Goal: Transaction & Acquisition: Download file/media

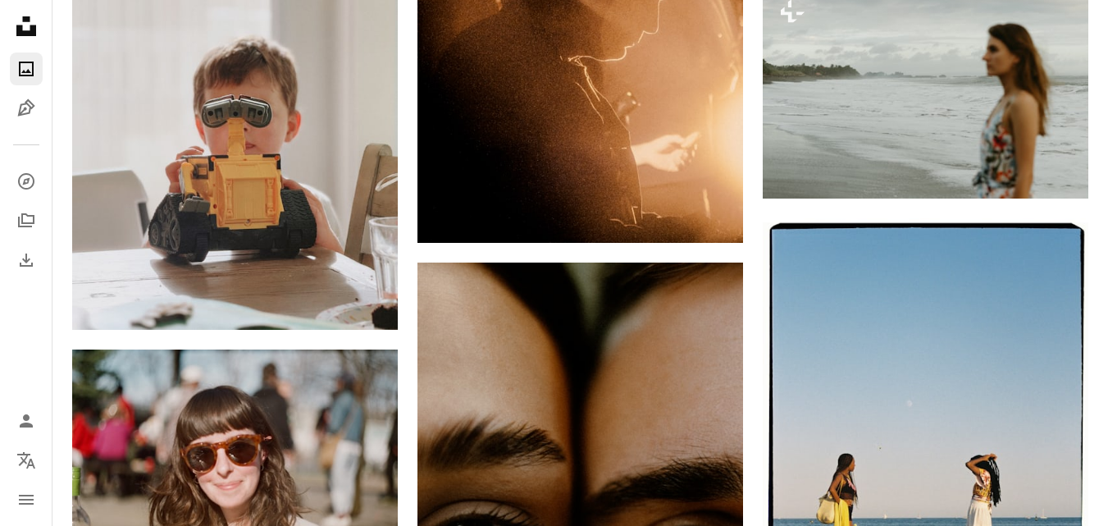
scroll to position [28826, 0]
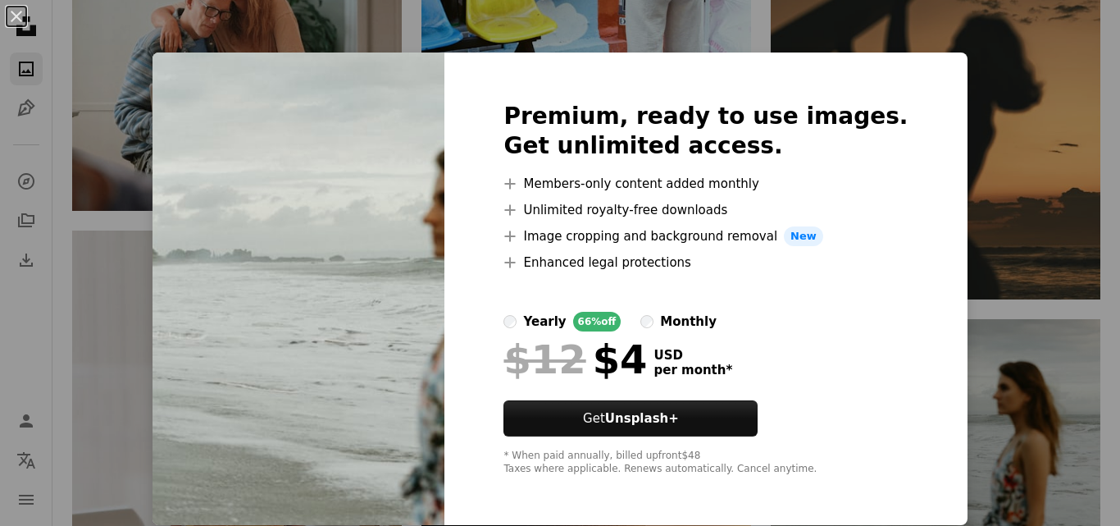
click at [107, 311] on div "An X shape Premium, ready to use images. Get unlimited access. A plus sign Memb…" at bounding box center [560, 263] width 1120 height 526
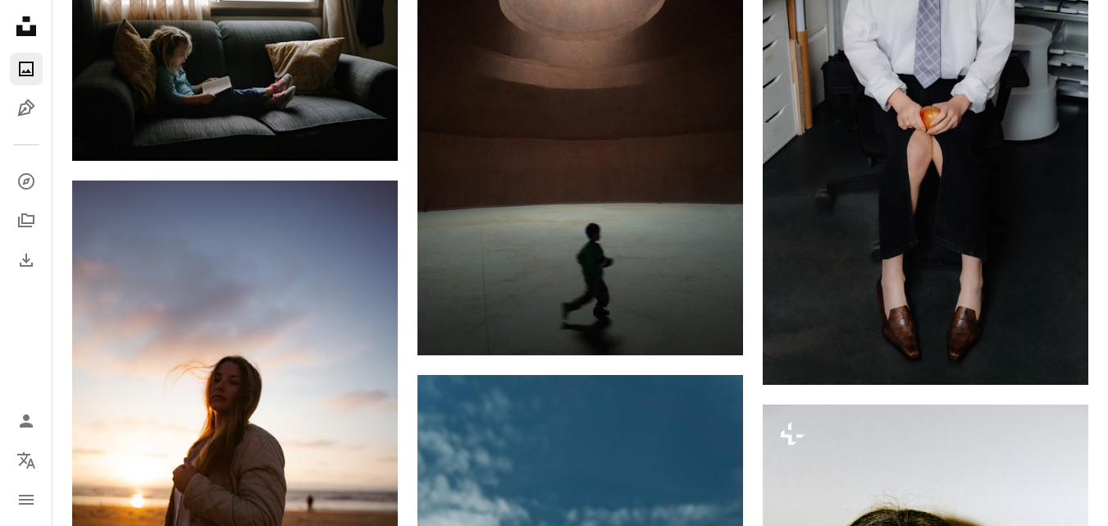
scroll to position [31983, 0]
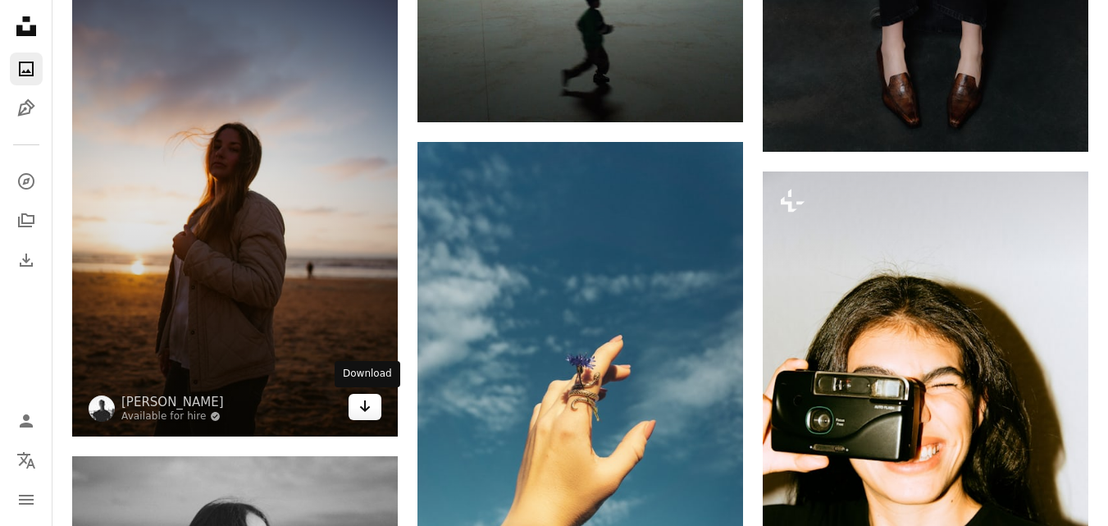
click at [357, 411] on link "Arrow pointing down" at bounding box center [364, 407] width 33 height 26
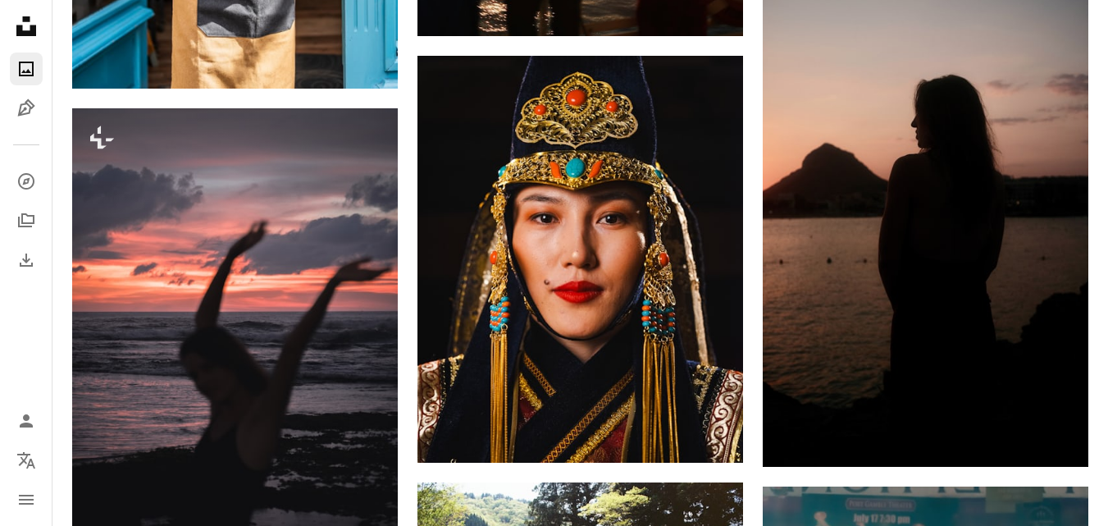
scroll to position [36854, 0]
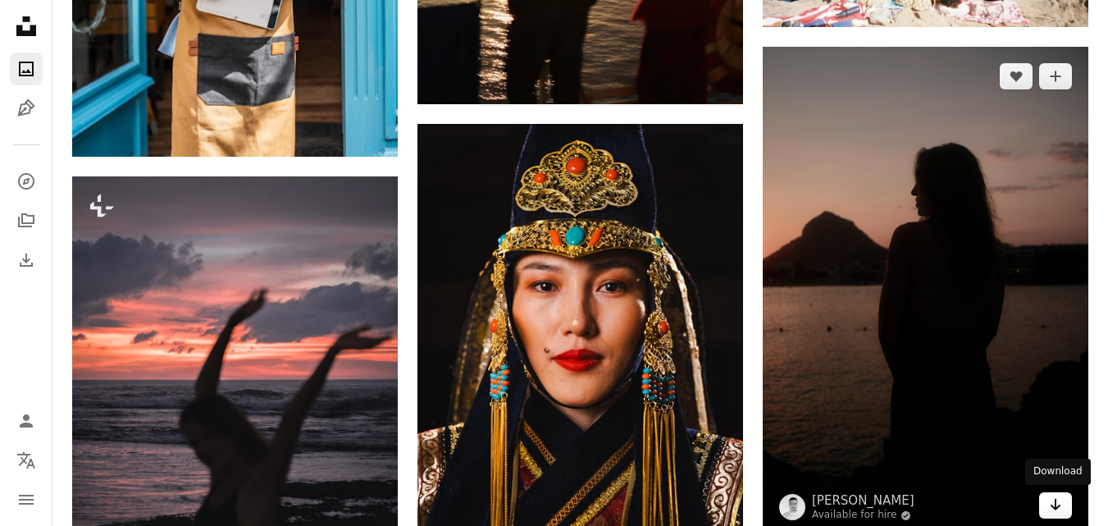
click at [1056, 498] on icon "Download" at bounding box center [1055, 503] width 11 height 11
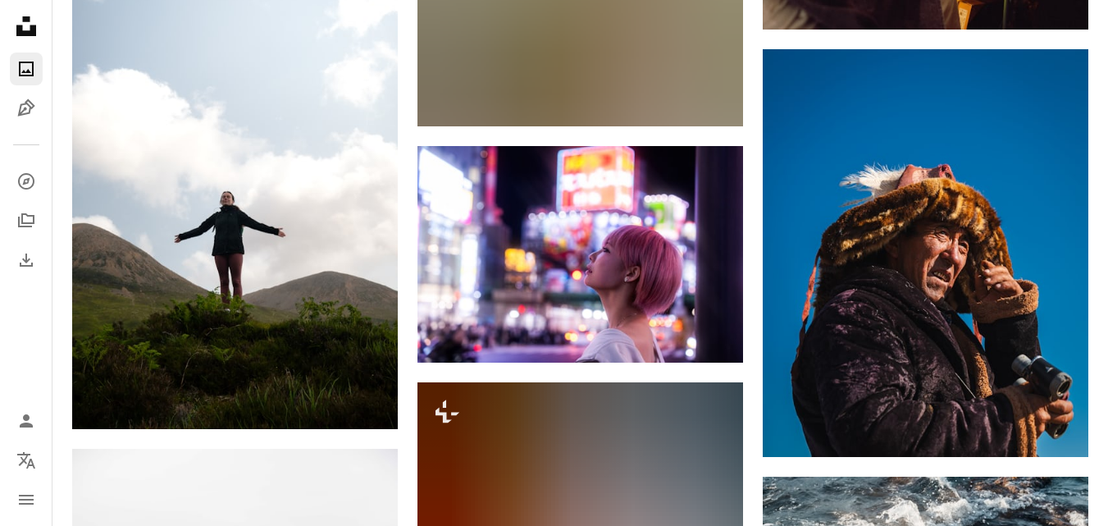
scroll to position [56262, 0]
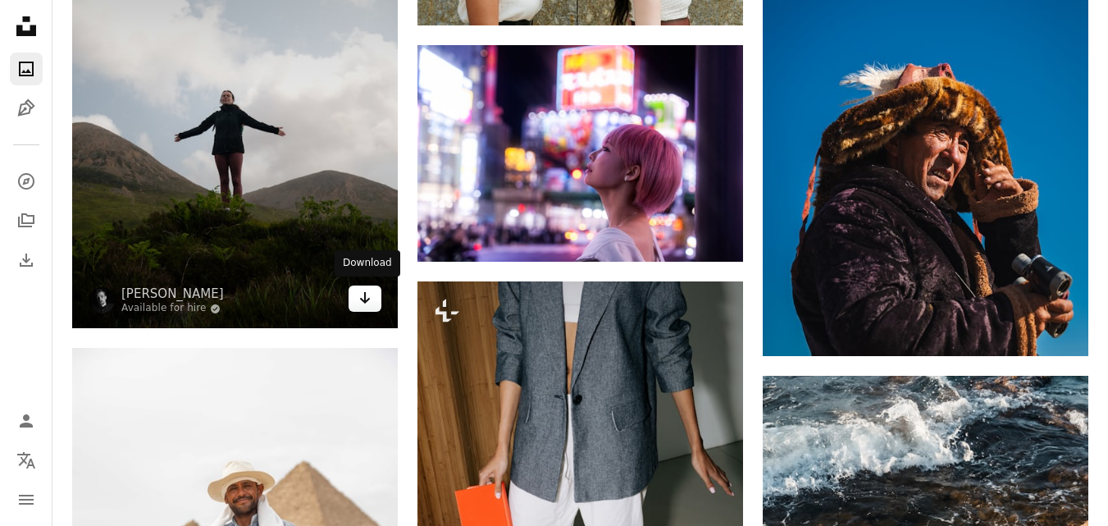
click at [373, 302] on link "Arrow pointing down" at bounding box center [364, 298] width 33 height 26
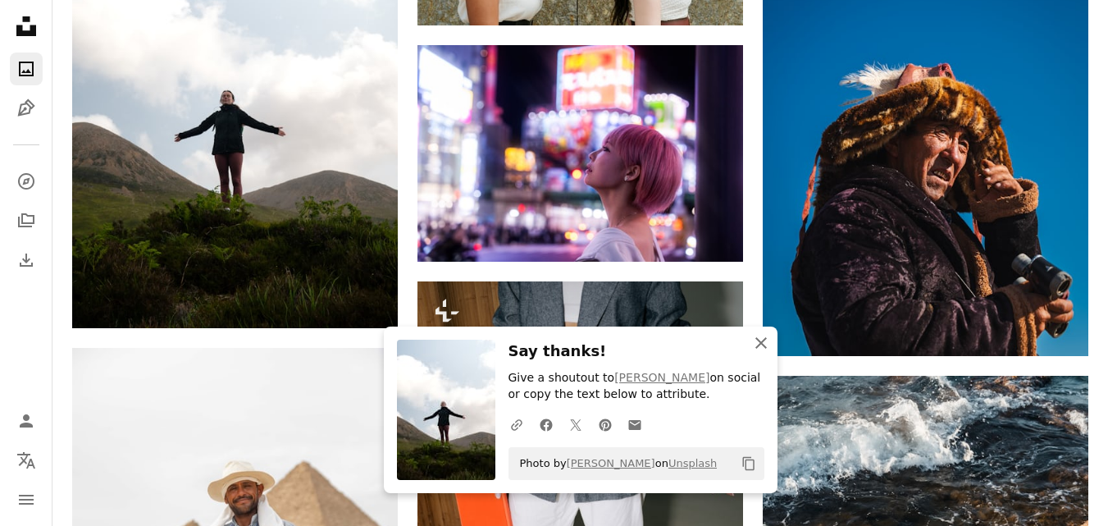
click at [764, 341] on icon "An X shape" at bounding box center [761, 343] width 20 height 20
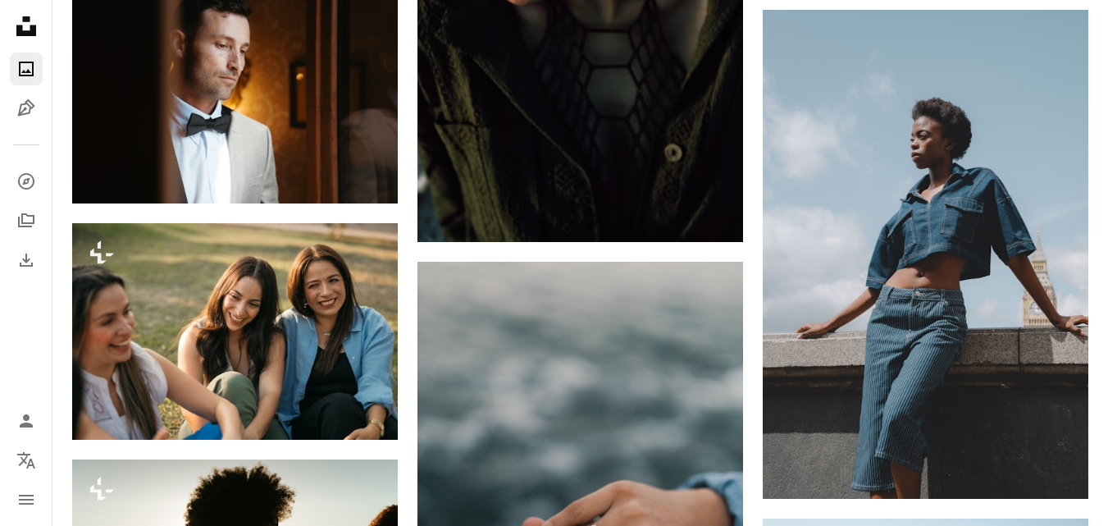
scroll to position [65631, 0]
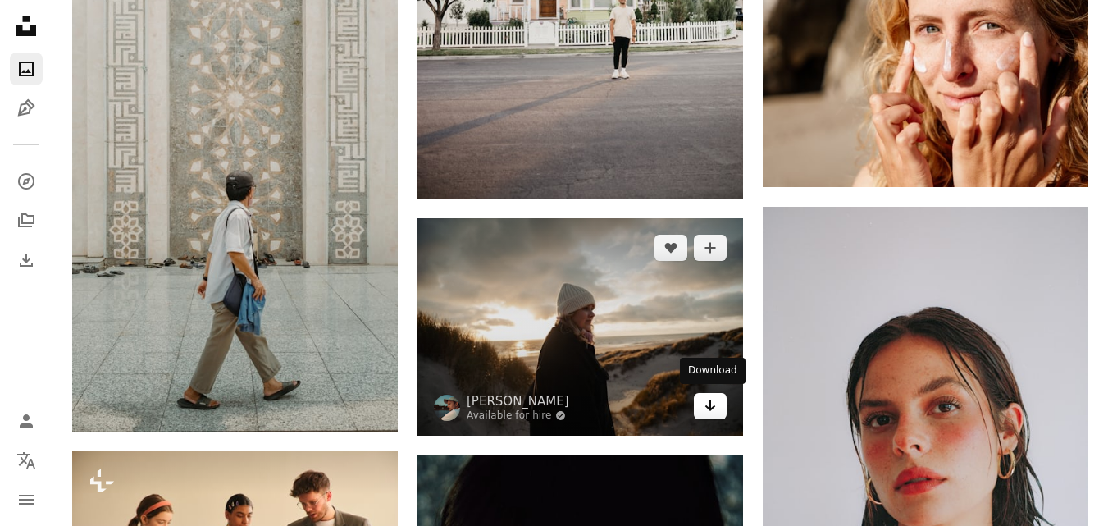
click at [718, 415] on link "Arrow pointing down" at bounding box center [710, 406] width 33 height 26
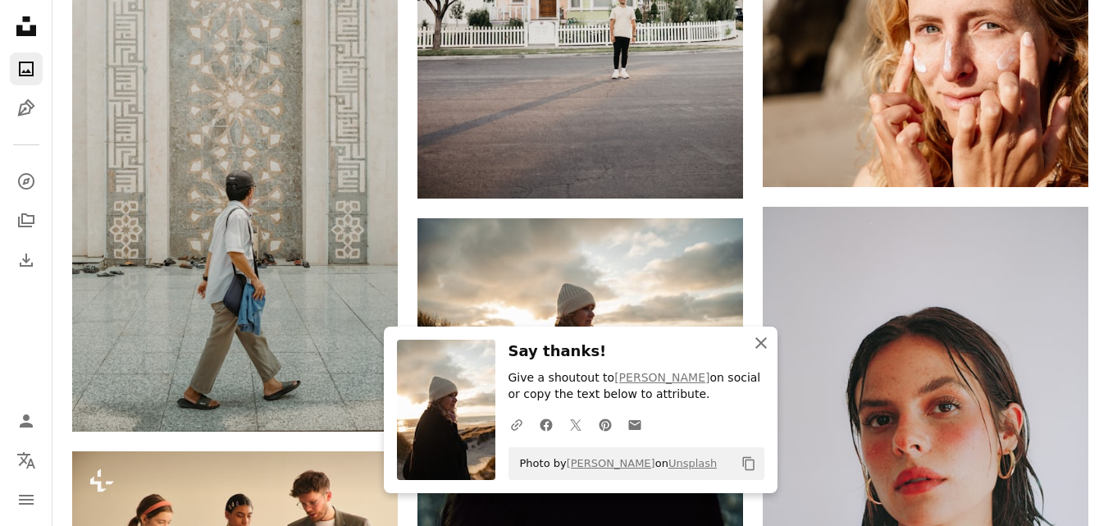
click at [758, 345] on icon "button" at bounding box center [760, 342] width 11 height 11
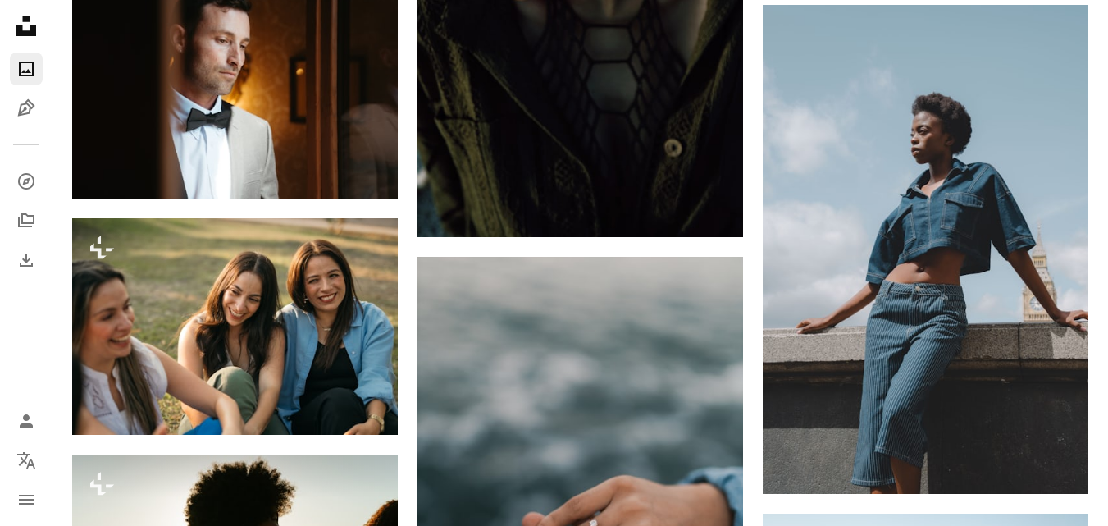
scroll to position [66219, 0]
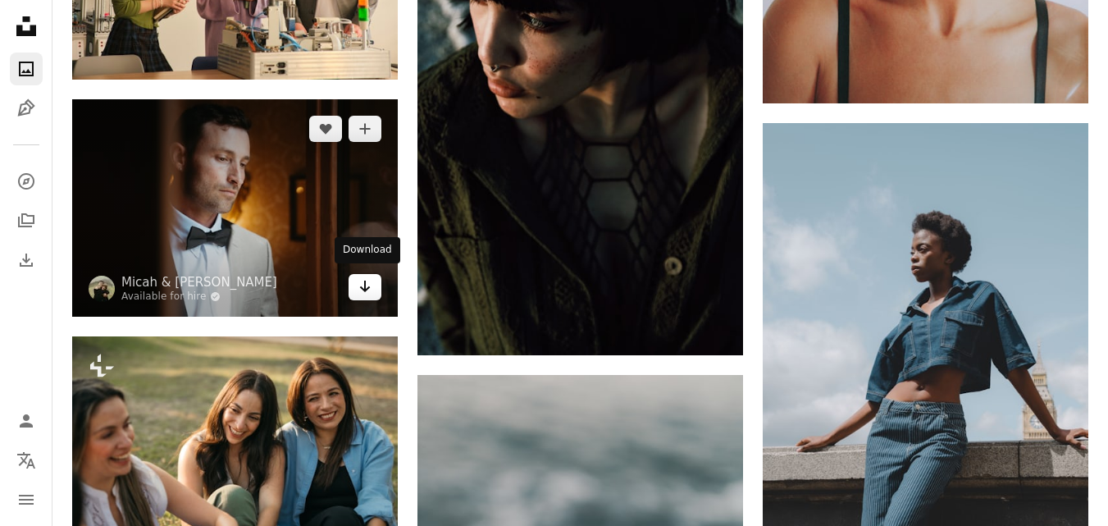
click at [373, 290] on link "Arrow pointing down" at bounding box center [364, 287] width 33 height 26
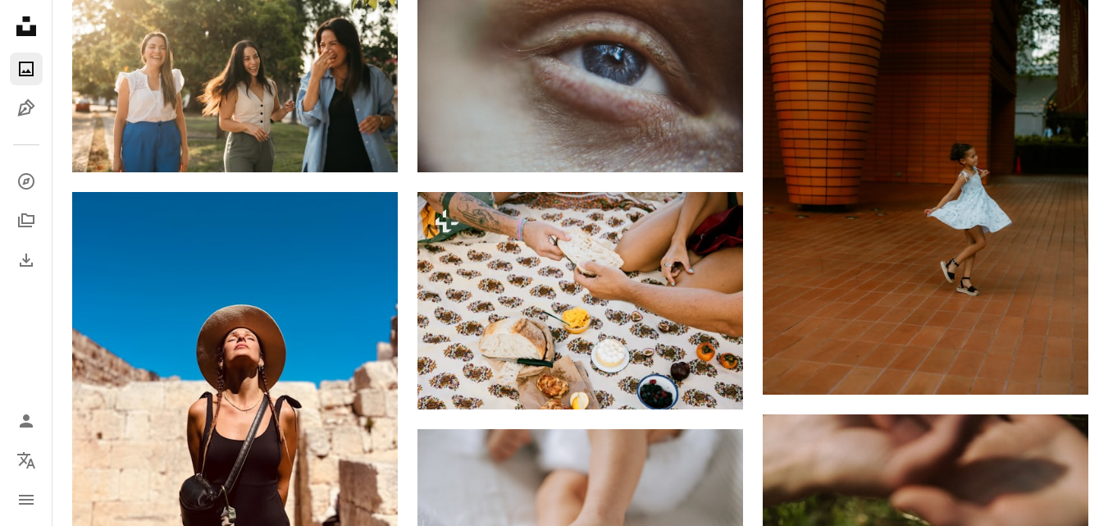
scroll to position [70524, 0]
